Goal: Transaction & Acquisition: Purchase product/service

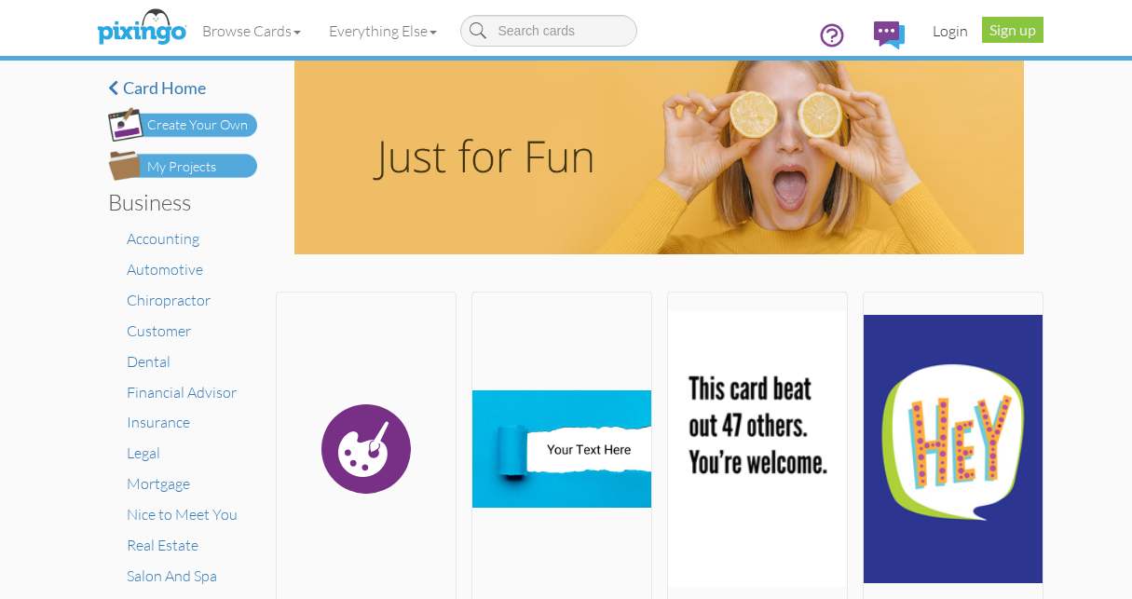
click at [955, 33] on link "Login" at bounding box center [950, 30] width 63 height 47
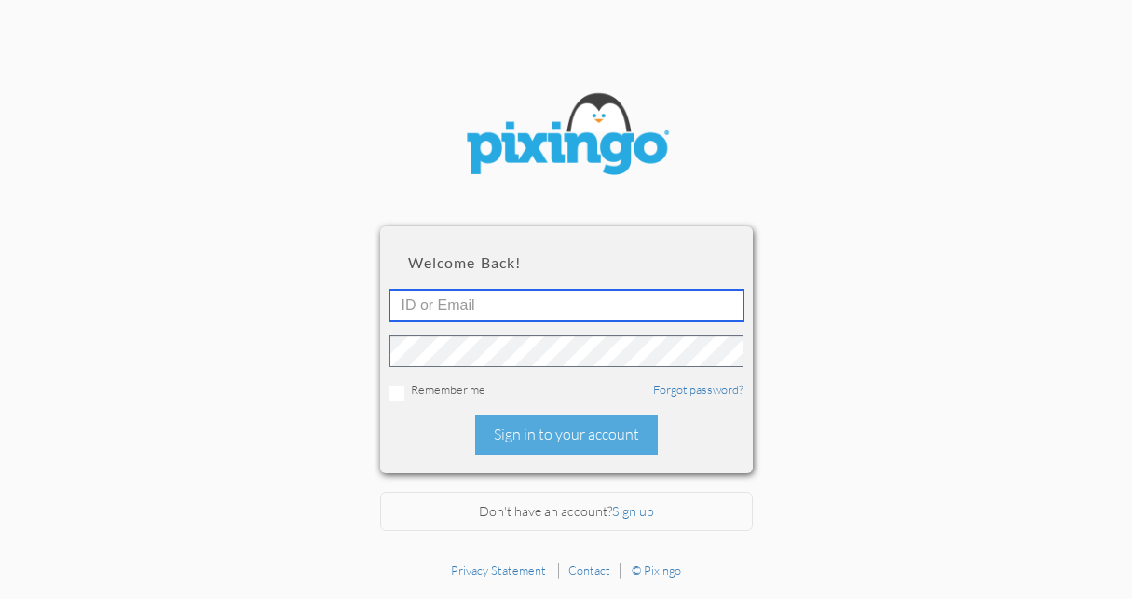
type input "1648"
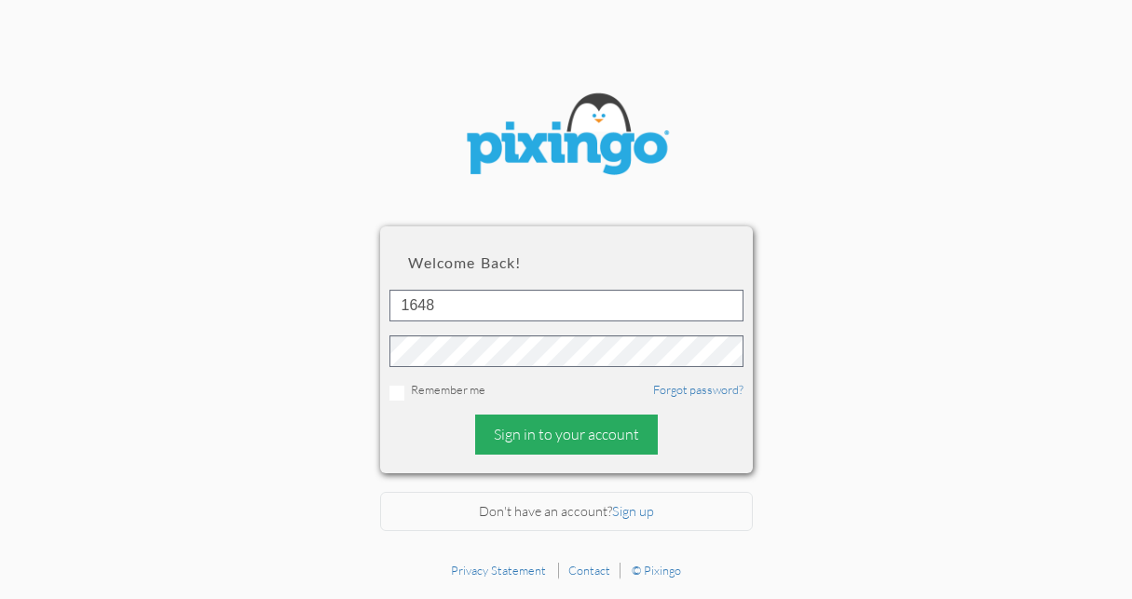
click at [550, 432] on div "Sign in to your account" at bounding box center [566, 435] width 183 height 40
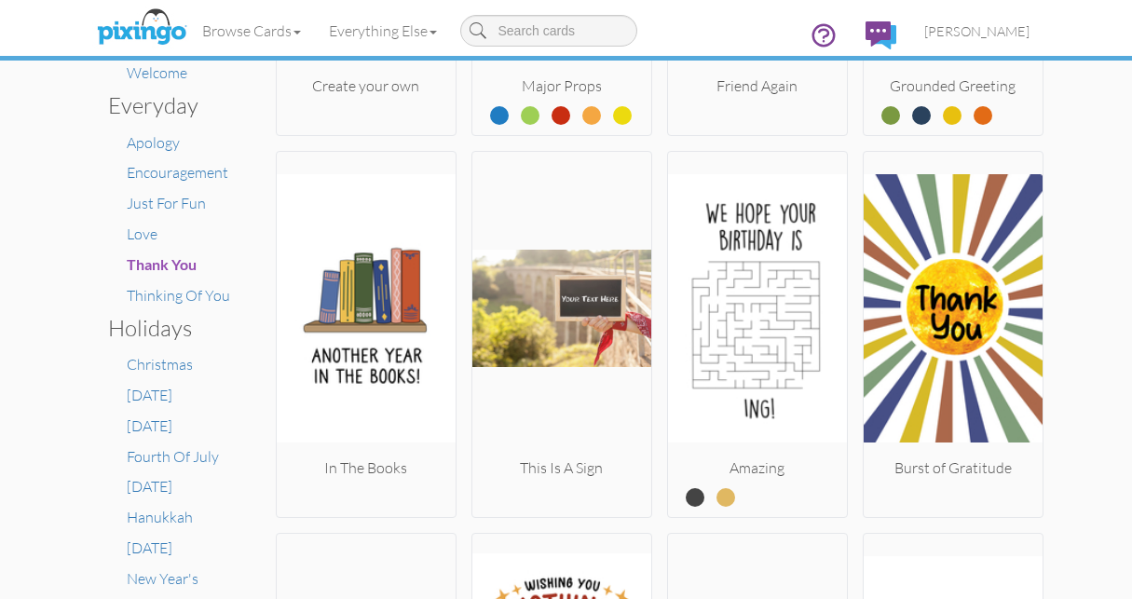
scroll to position [567, 0]
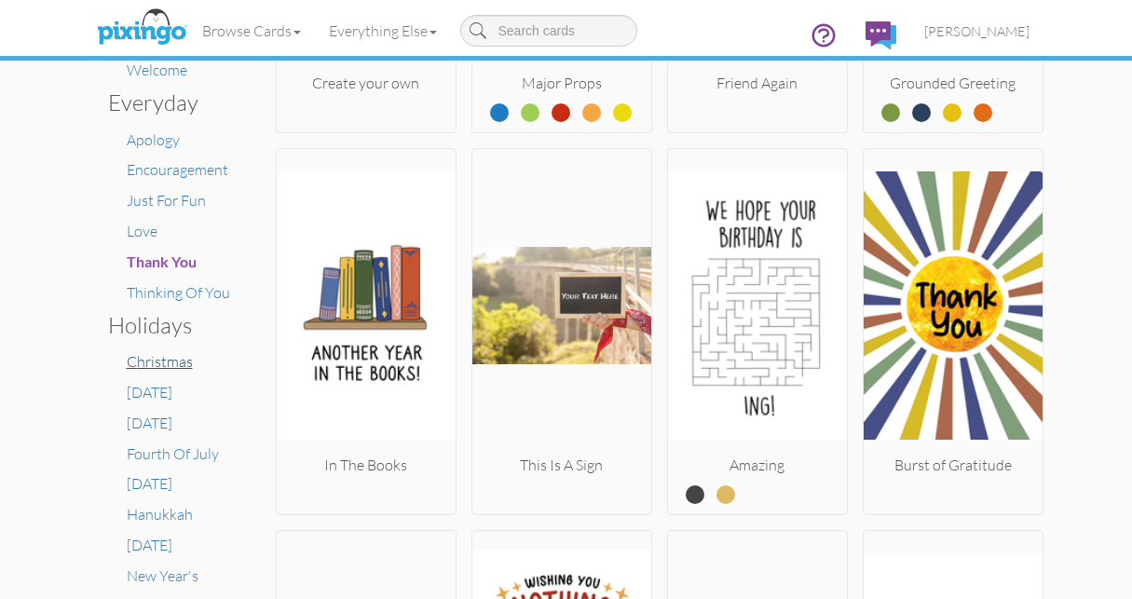
click at [157, 352] on span "Christmas" at bounding box center [160, 361] width 66 height 19
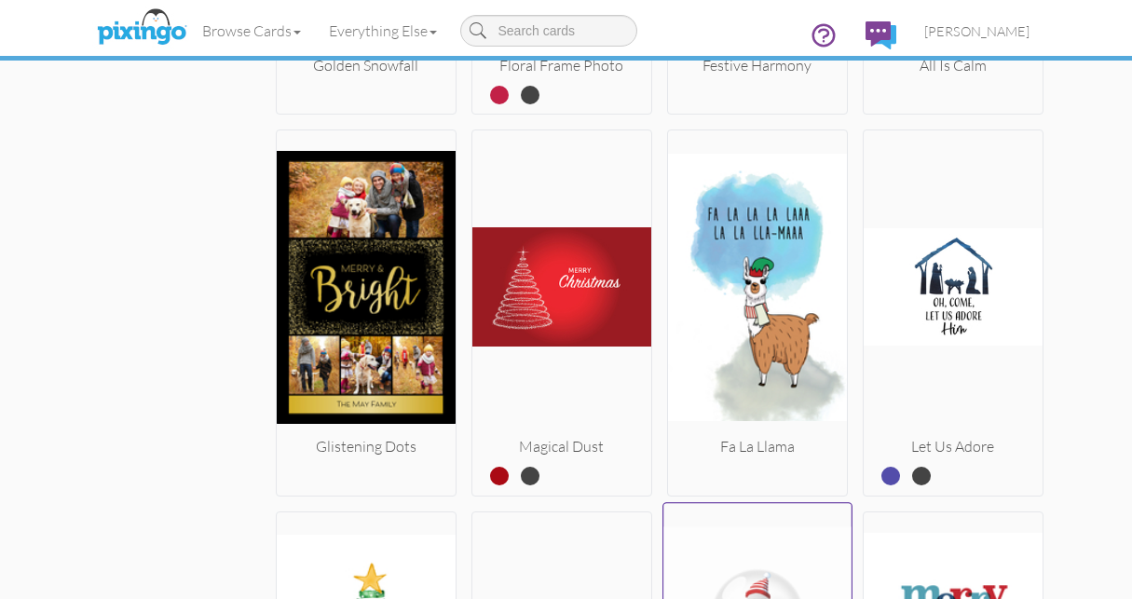
scroll to position [2808, 0]
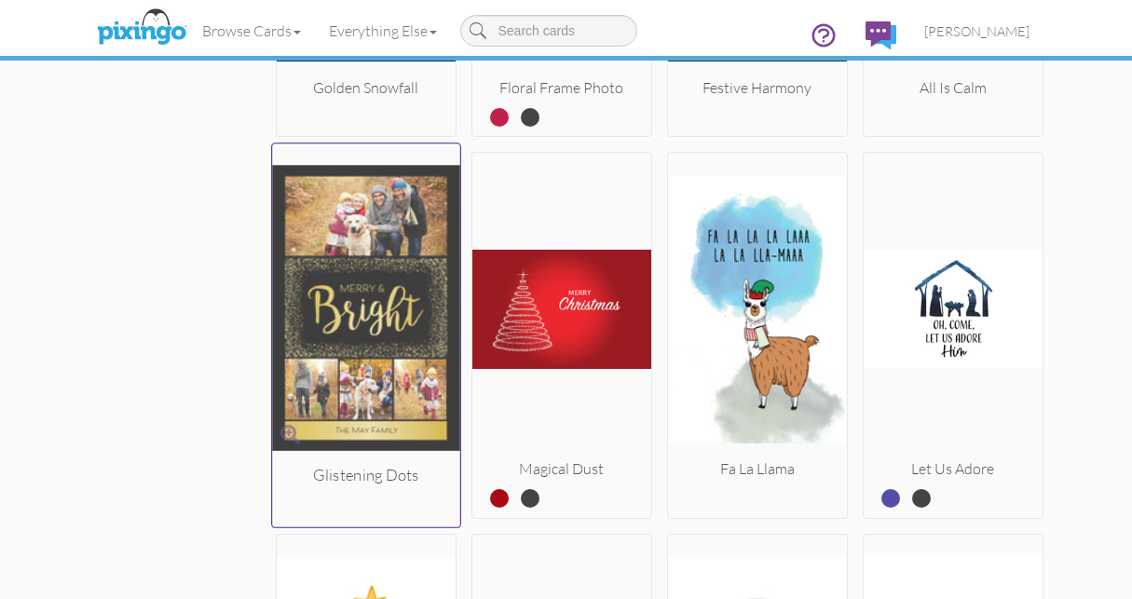
click at [397, 364] on img at bounding box center [366, 308] width 188 height 313
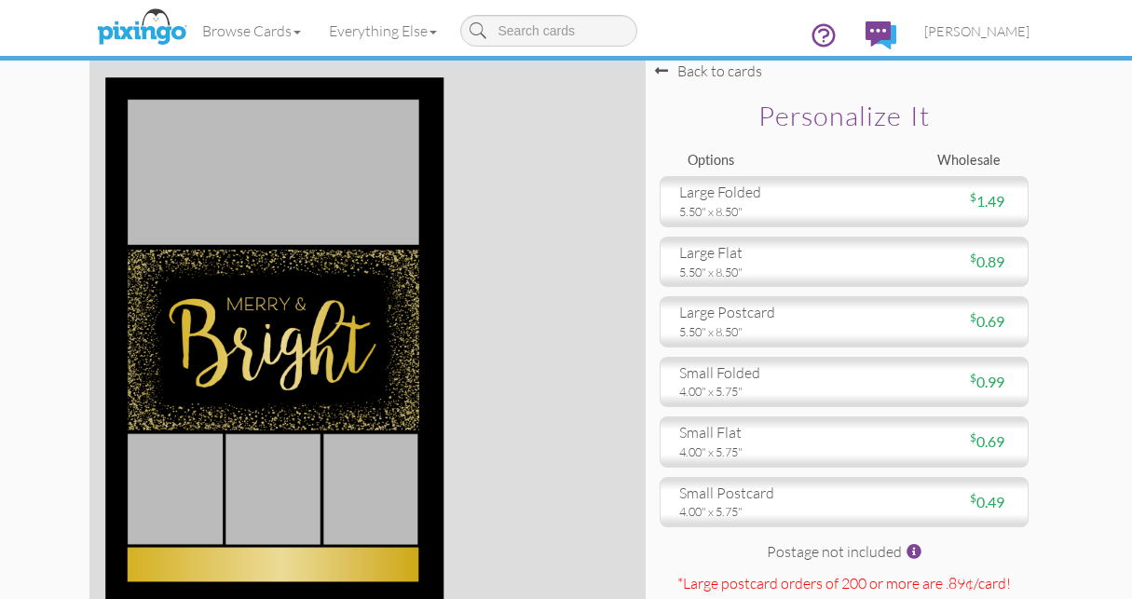
click at [697, 68] on div "Browse Cards Business Accounting Automotive Chiropractor Customer Dental Financ…" at bounding box center [566, 37] width 926 height 74
click at [725, 72] on div "Browse Cards Business Accounting Automotive Chiropractor Customer Dental Financ…" at bounding box center [566, 37] width 926 height 74
click at [719, 74] on div "Back to cards" at bounding box center [708, 71] width 107 height 21
